Goal: Find specific page/section: Find specific page/section

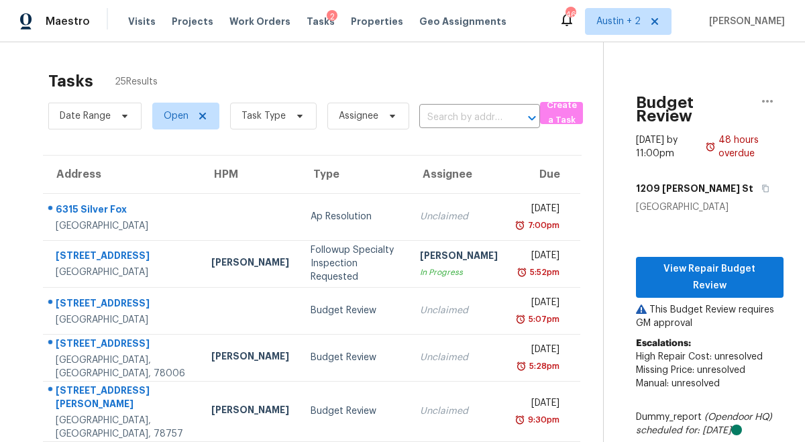
click at [140, 23] on span "Visits" at bounding box center [141, 21] width 27 height 13
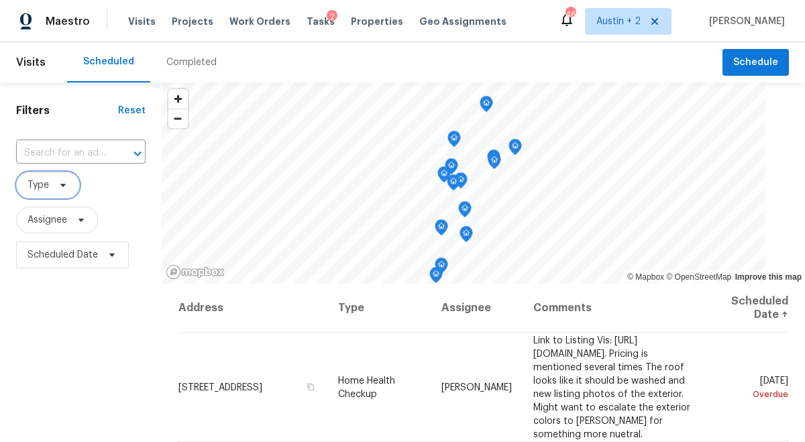
click at [63, 185] on icon at bounding box center [62, 185] width 5 height 3
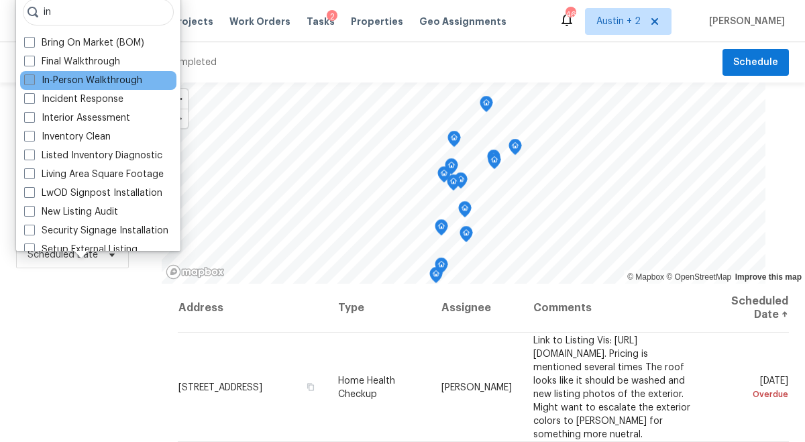
type input "in"
click at [79, 79] on label "In-Person Walkthrough" at bounding box center [83, 80] width 118 height 13
click at [33, 79] on input "In-Person Walkthrough" at bounding box center [28, 78] width 9 height 9
checkbox input "true"
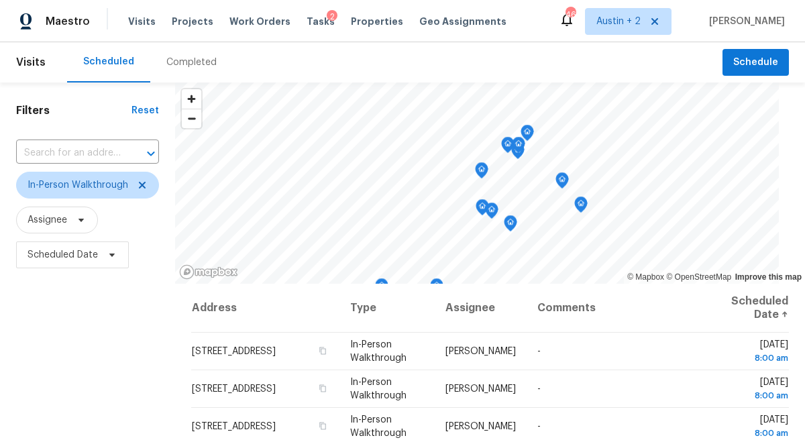
click at [73, 348] on div "Filters Reset ​ In-Person Walkthrough Assignee Scheduled Date" at bounding box center [87, 359] width 175 height 555
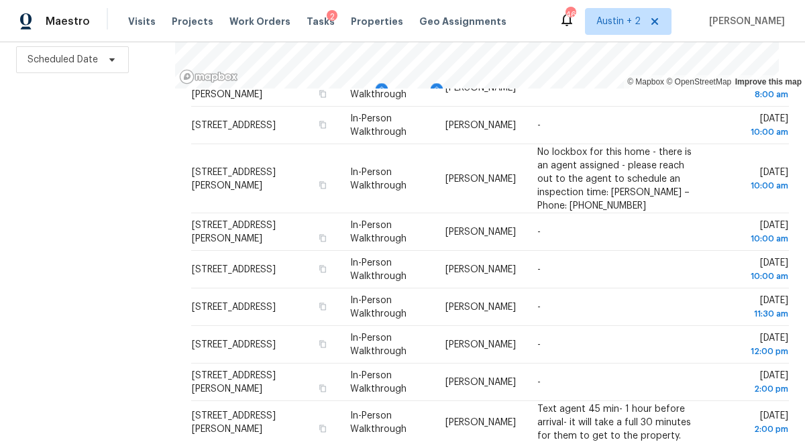
scroll to position [164, 0]
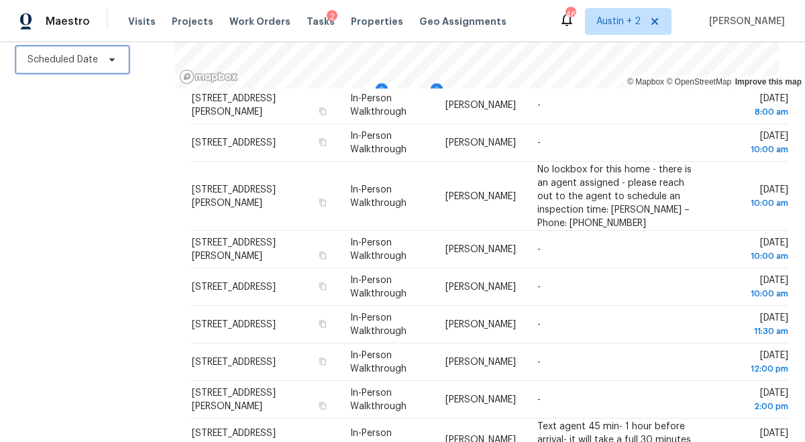
click at [113, 62] on icon at bounding box center [112, 59] width 11 height 11
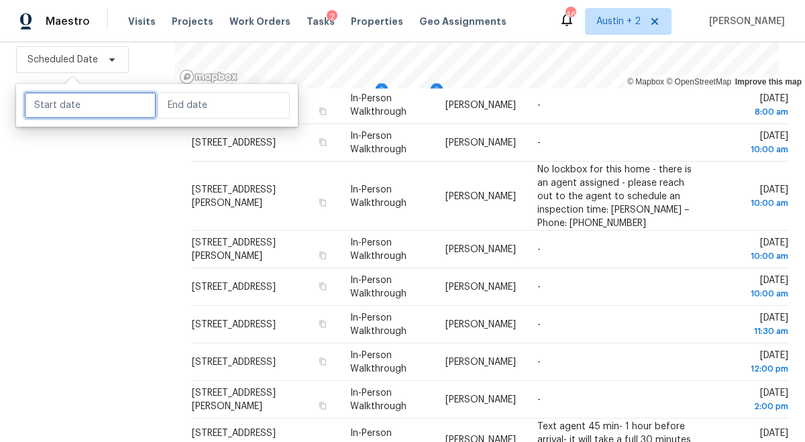
select select "7"
select select "2025"
select select "8"
select select "2025"
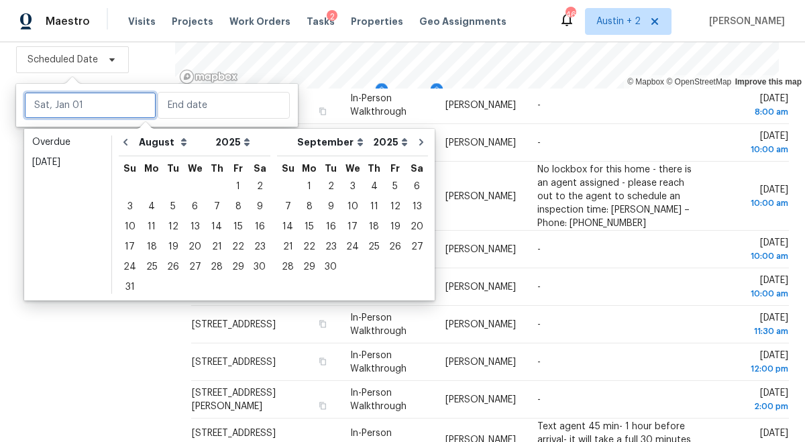
click at [99, 102] on input "text" at bounding box center [90, 105] width 132 height 27
type input "[DATE]"
click at [154, 267] on div "25" at bounding box center [151, 267] width 21 height 19
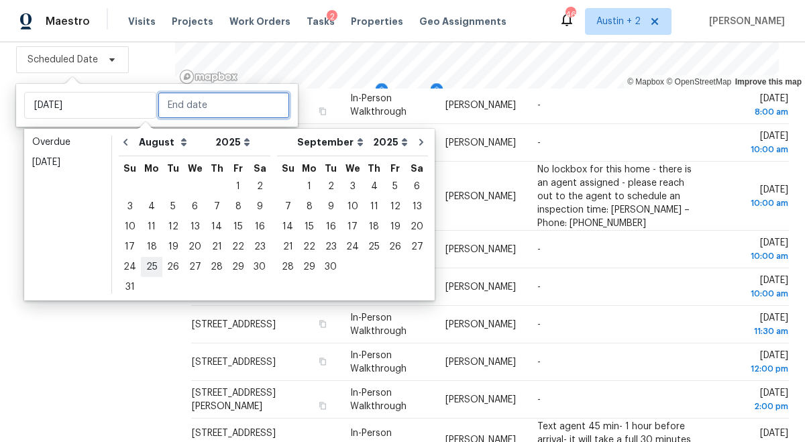
type input "[DATE]"
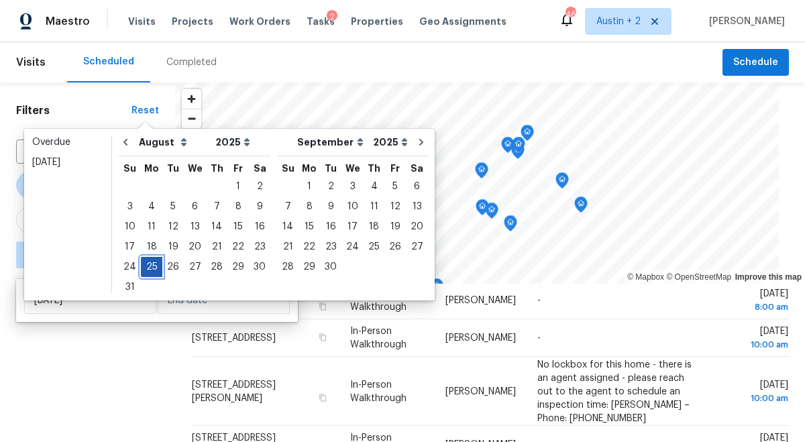
click at [154, 267] on div "25" at bounding box center [151, 267] width 21 height 19
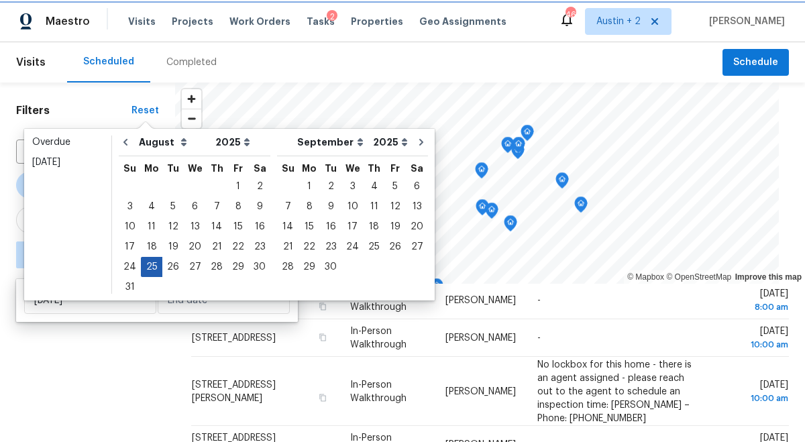
type input "[DATE]"
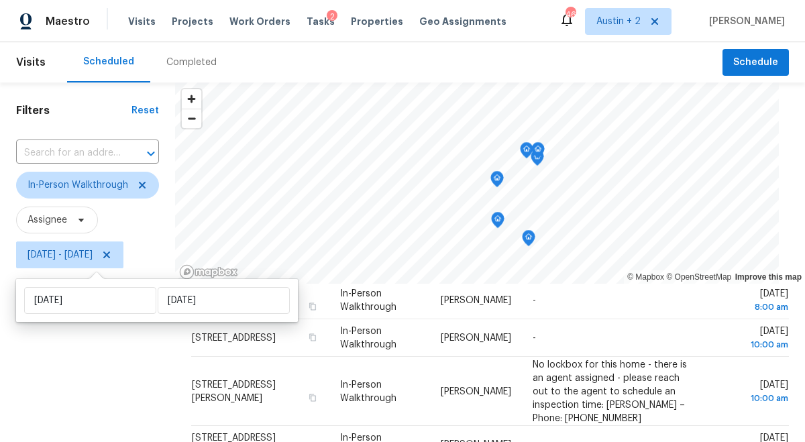
click at [134, 347] on div "Filters Reset ​ In-Person Walkthrough Assignee [DATE] - [DATE]" at bounding box center [87, 359] width 175 height 555
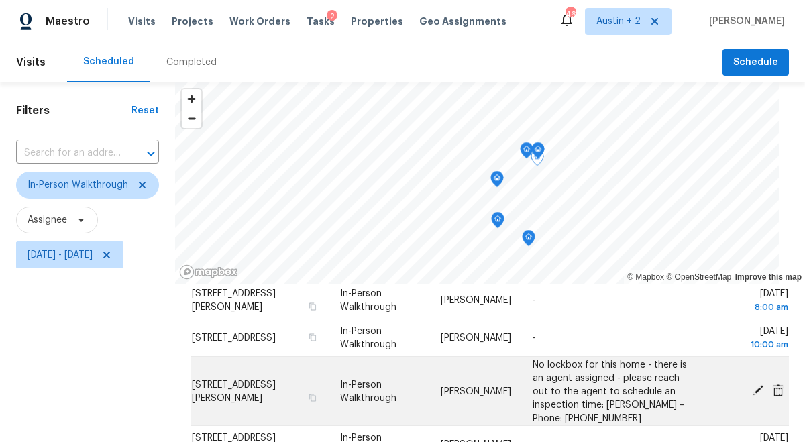
scroll to position [207, 0]
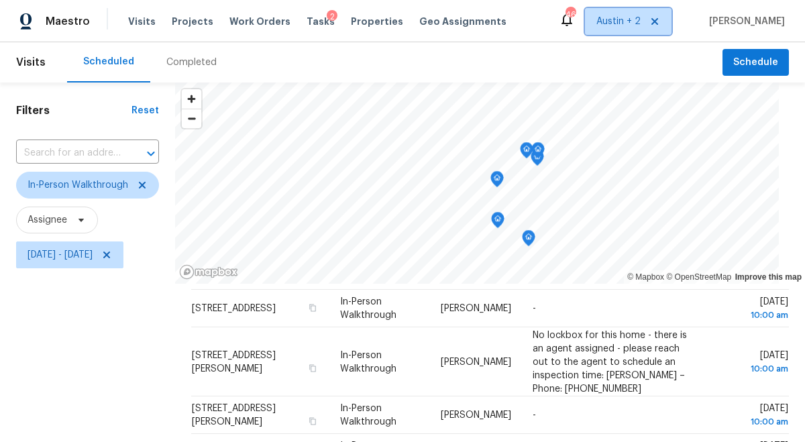
click at [618, 24] on span "Austin + 2" at bounding box center [618, 21] width 44 height 13
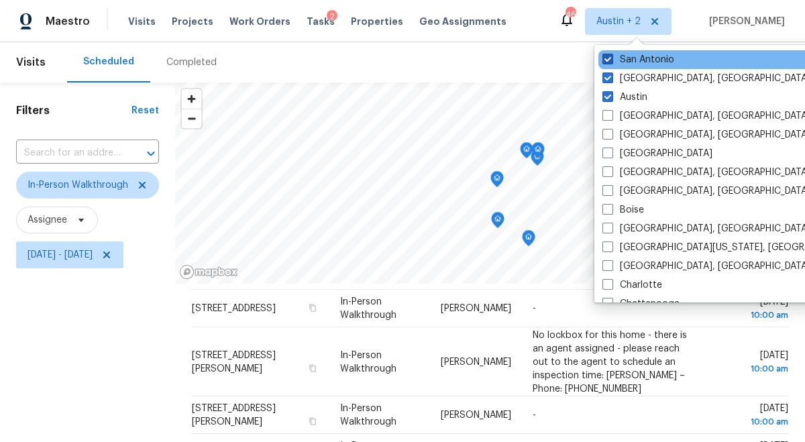
click at [626, 58] on label "San Antonio" at bounding box center [638, 59] width 72 height 13
click at [611, 58] on input "San Antonio" at bounding box center [606, 57] width 9 height 9
checkbox input "false"
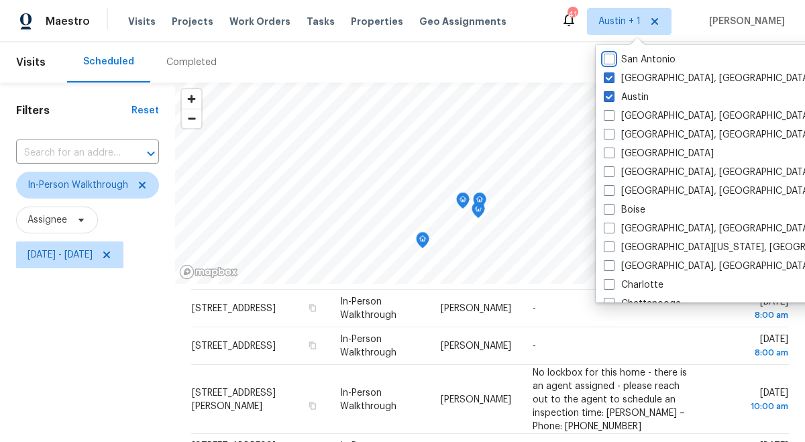
scroll to position [56, 0]
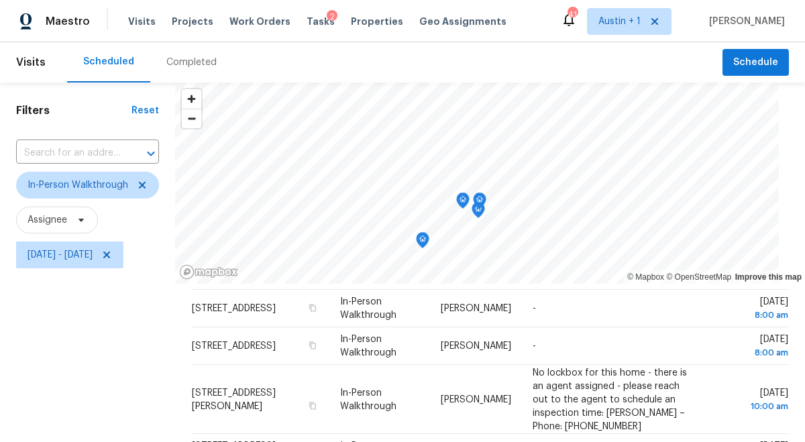
click at [144, 361] on div "Filters Reset ​ In-Person Walkthrough Assignee [DATE] - [DATE]" at bounding box center [87, 359] width 175 height 555
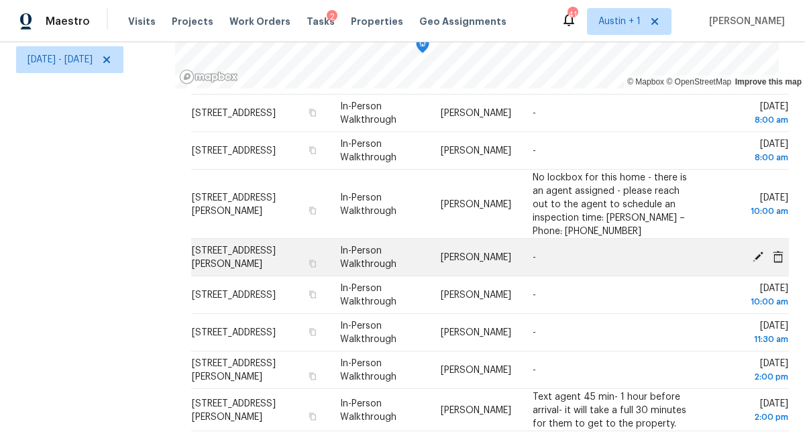
scroll to position [0, 0]
